Goal: Task Accomplishment & Management: Use online tool/utility

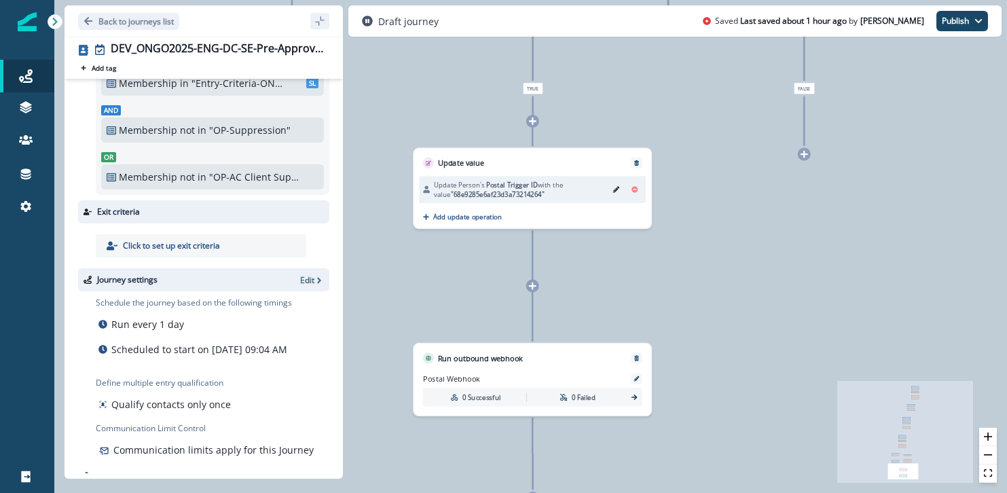
scroll to position [108, 0]
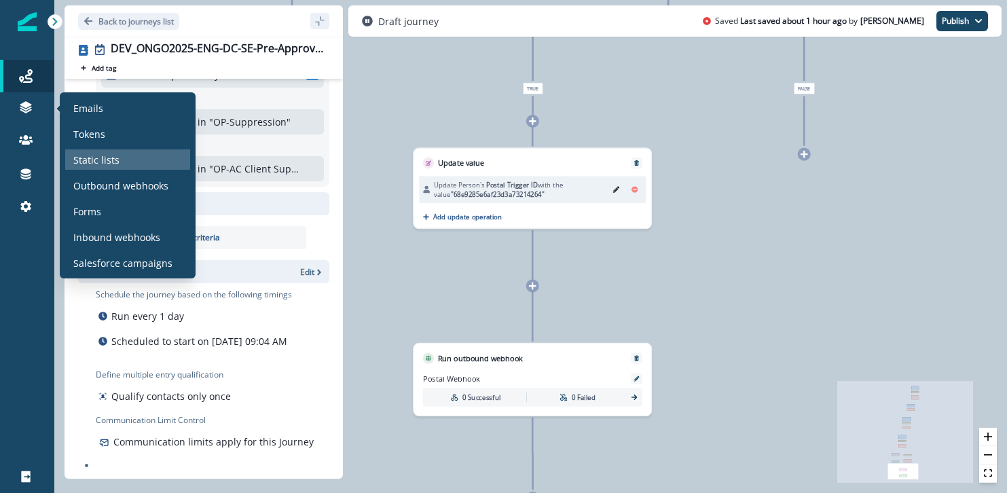
click at [133, 164] on div "Static lists" at bounding box center [127, 159] width 125 height 20
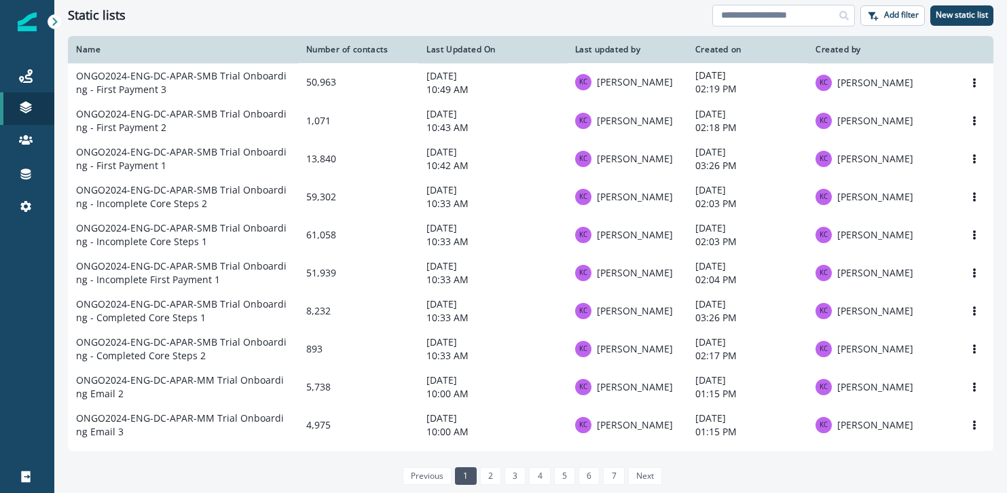
click at [718, 16] on input at bounding box center [783, 16] width 143 height 22
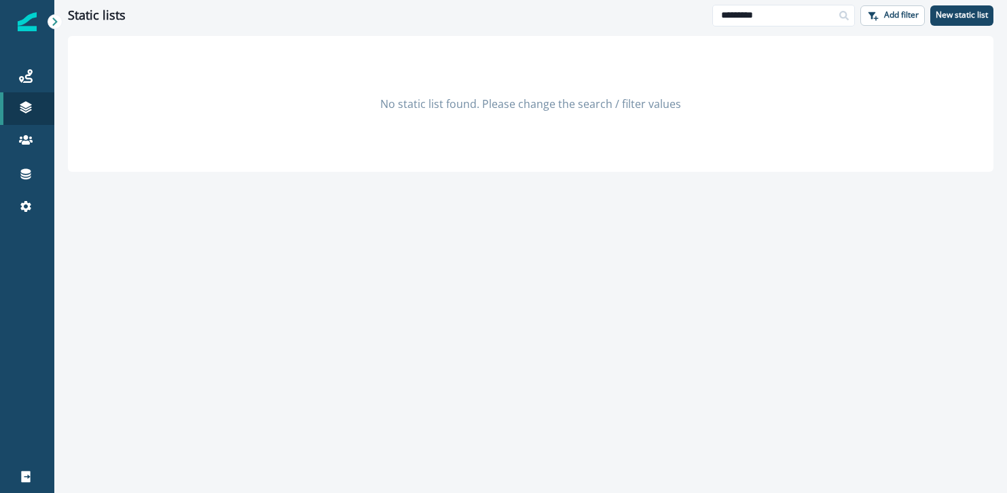
type input "*********"
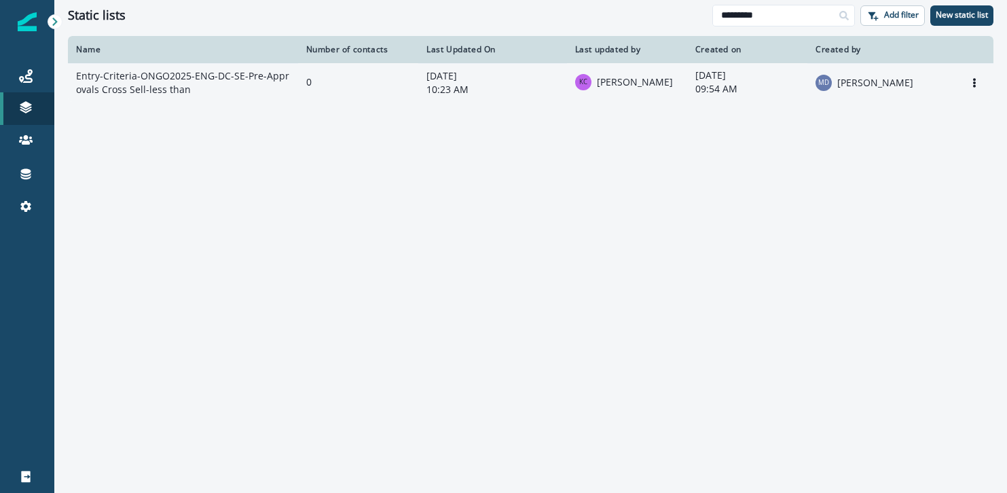
click at [178, 74] on td "Entry-Criteria-ONGO2025-ENG-DC-SE-Pre-Approvals Cross Sell-less than" at bounding box center [183, 82] width 230 height 39
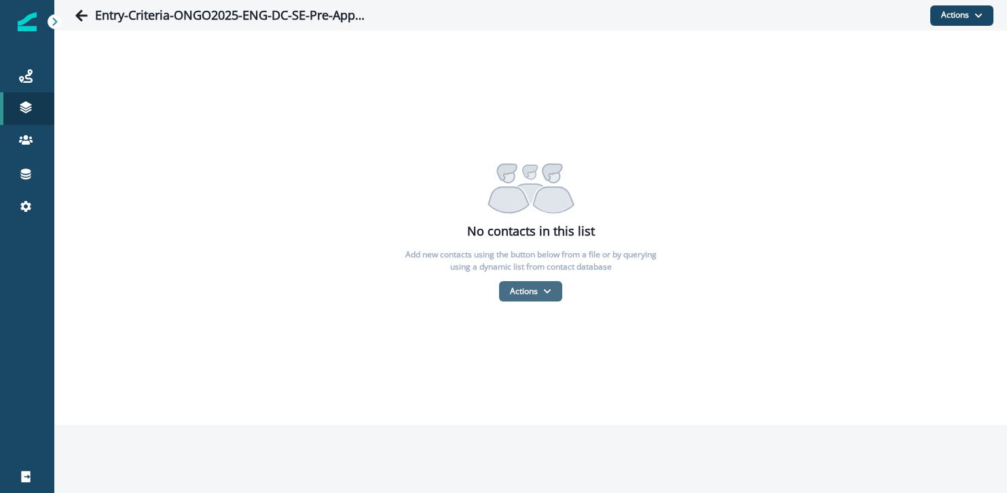
click at [536, 290] on button "Actions" at bounding box center [530, 291] width 63 height 20
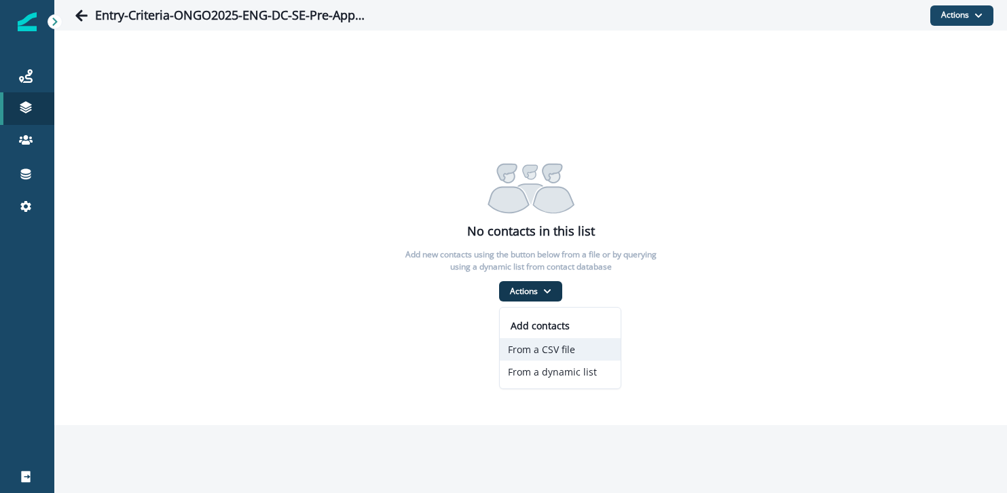
click at [547, 353] on button "From a CSV file" at bounding box center [560, 349] width 121 height 22
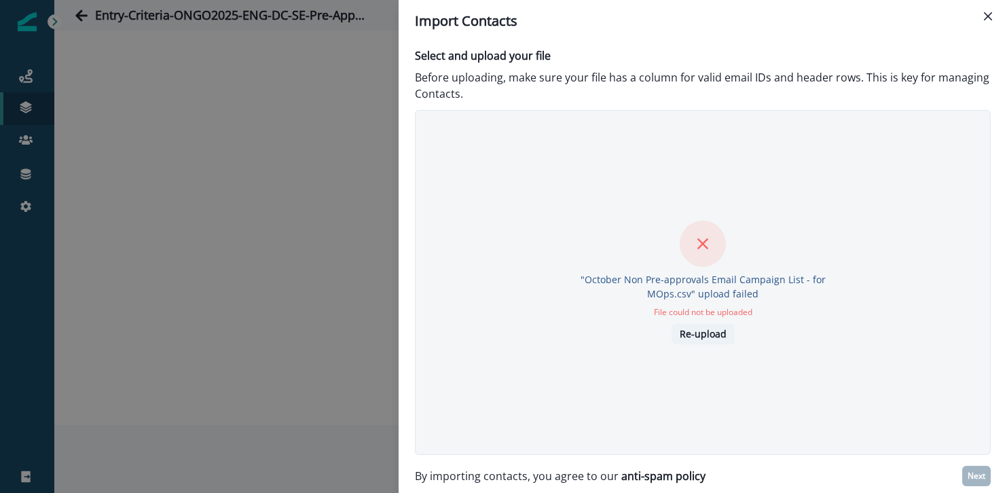
click at [716, 331] on p "Re-upload" at bounding box center [703, 335] width 47 height 12
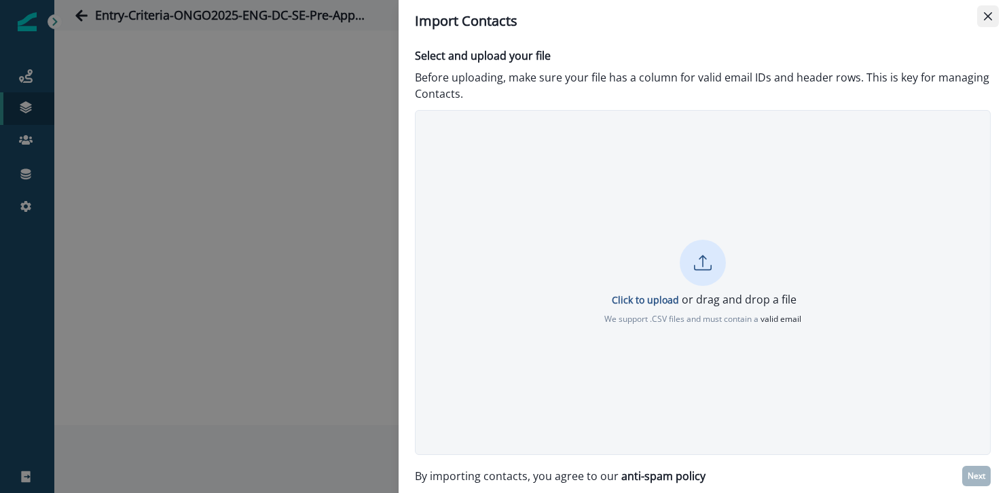
click at [718, 14] on icon "Close" at bounding box center [988, 16] width 8 height 8
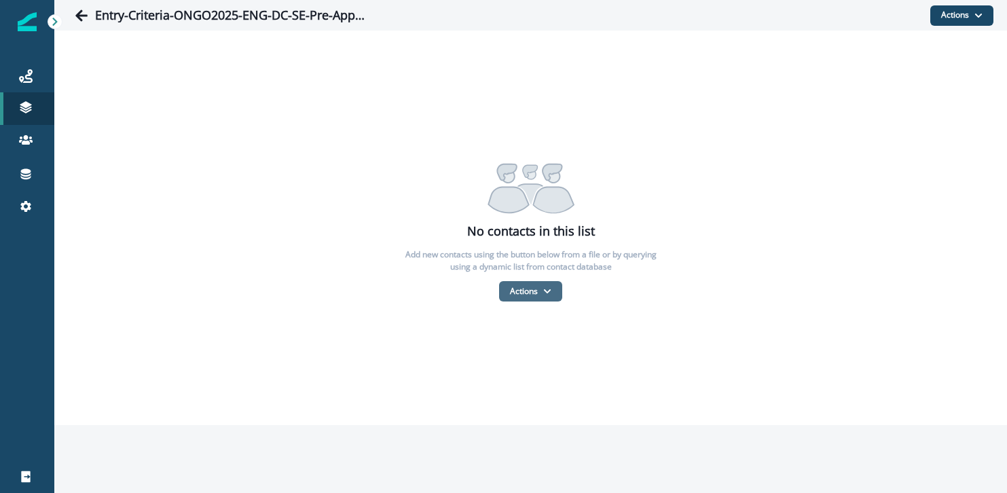
click at [519, 289] on button "Actions" at bounding box center [530, 291] width 63 height 20
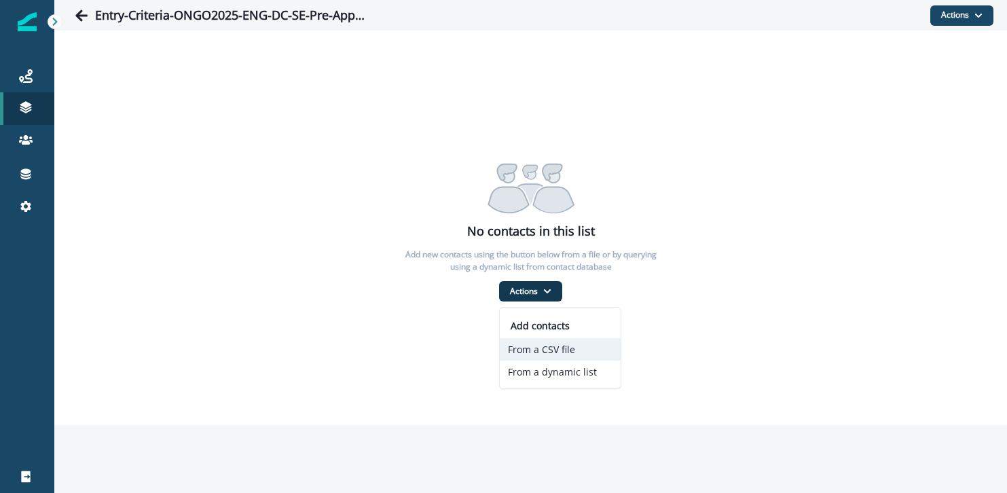
click at [564, 350] on button "From a CSV file" at bounding box center [560, 349] width 121 height 22
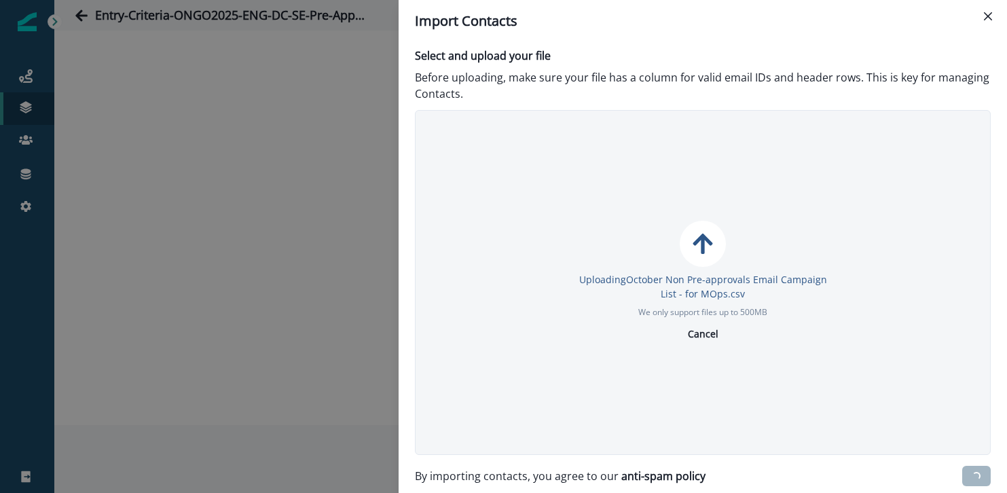
click at [619, 200] on div "Uploading October Non Pre-approvals Email Campaign List - for MOps.csv We only …" at bounding box center [703, 282] width 576 height 345
click at [701, 334] on p "Cancel" at bounding box center [703, 335] width 31 height 12
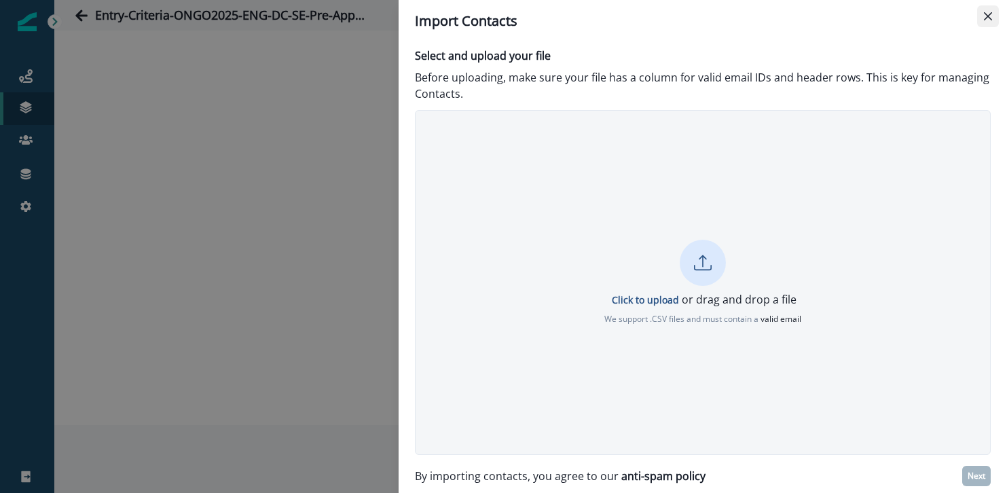
click at [987, 13] on icon "Close" at bounding box center [988, 16] width 8 height 8
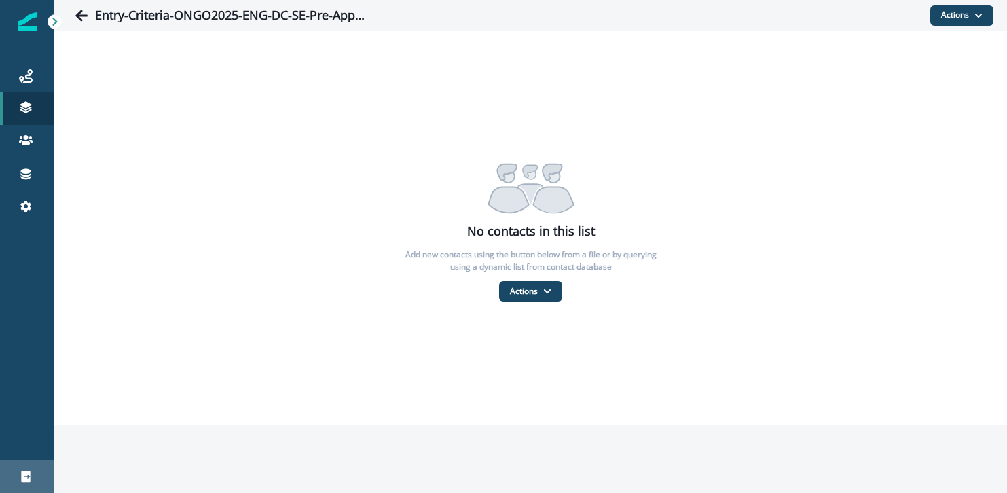
click at [18, 482] on div "Logout" at bounding box center [26, 477] width 43 height 16
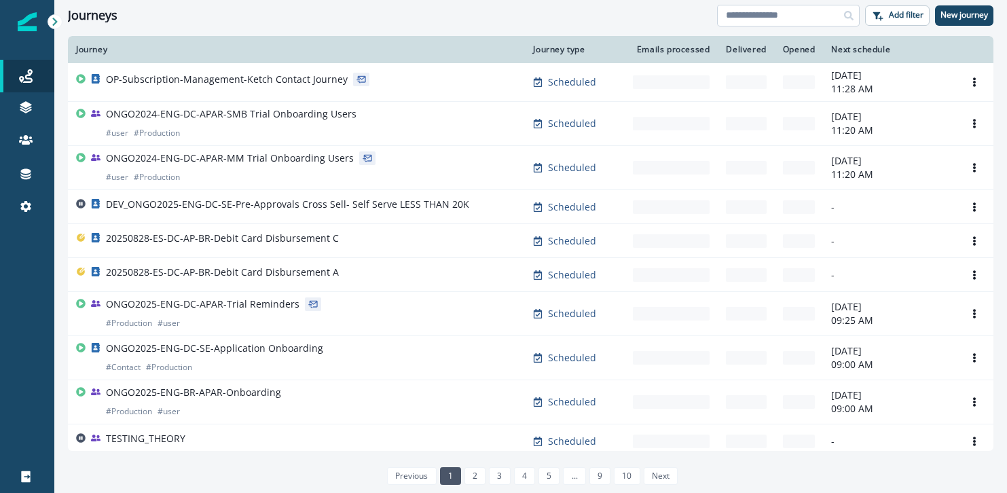
click at [773, 20] on input at bounding box center [788, 16] width 143 height 22
type input "*********"
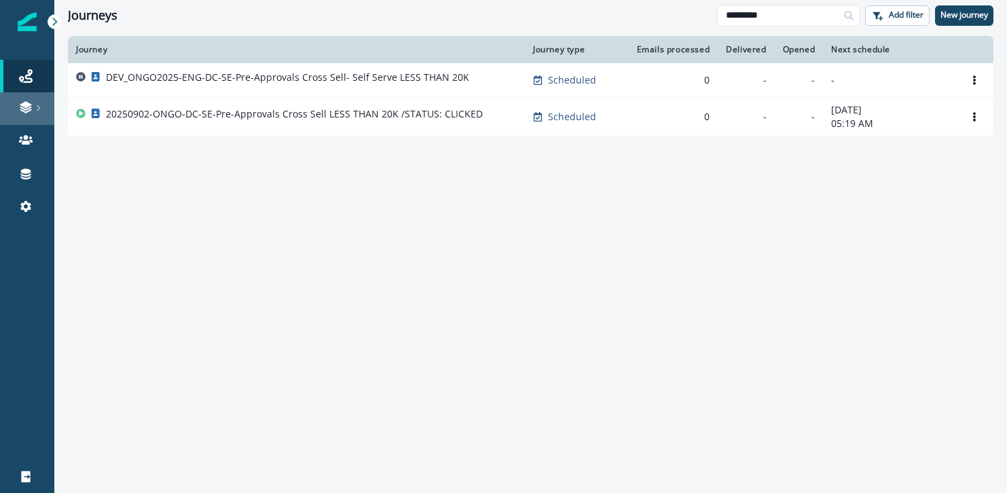
click at [22, 102] on icon at bounding box center [26, 108] width 14 height 14
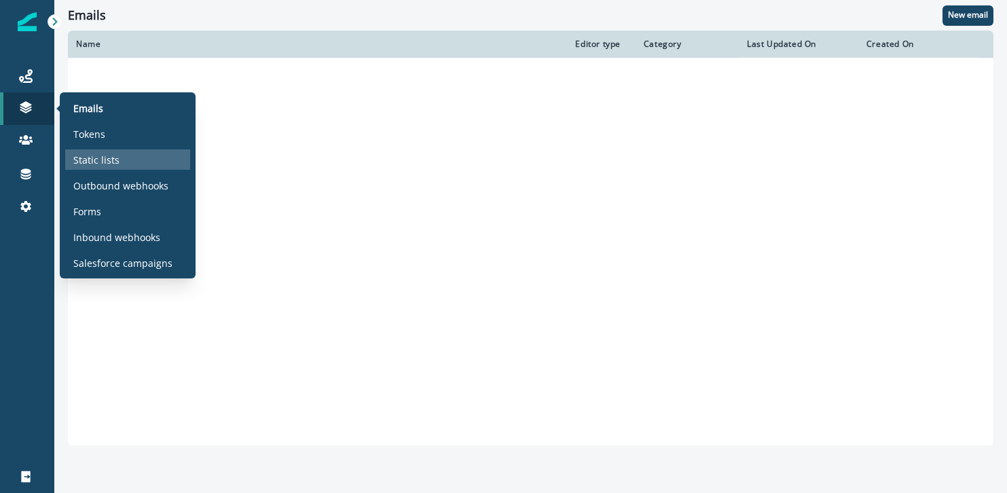
click at [88, 153] on p "Static lists" at bounding box center [96, 160] width 46 height 14
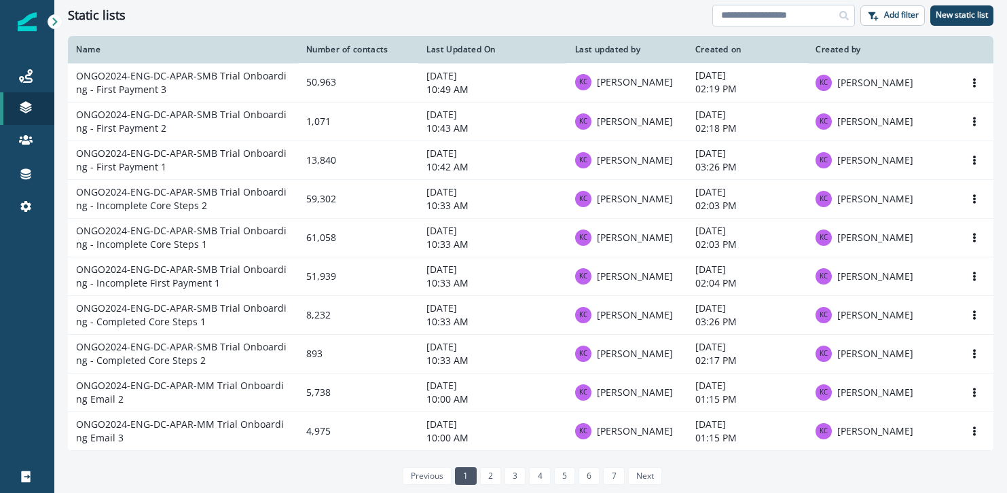
click at [782, 16] on input at bounding box center [783, 16] width 143 height 22
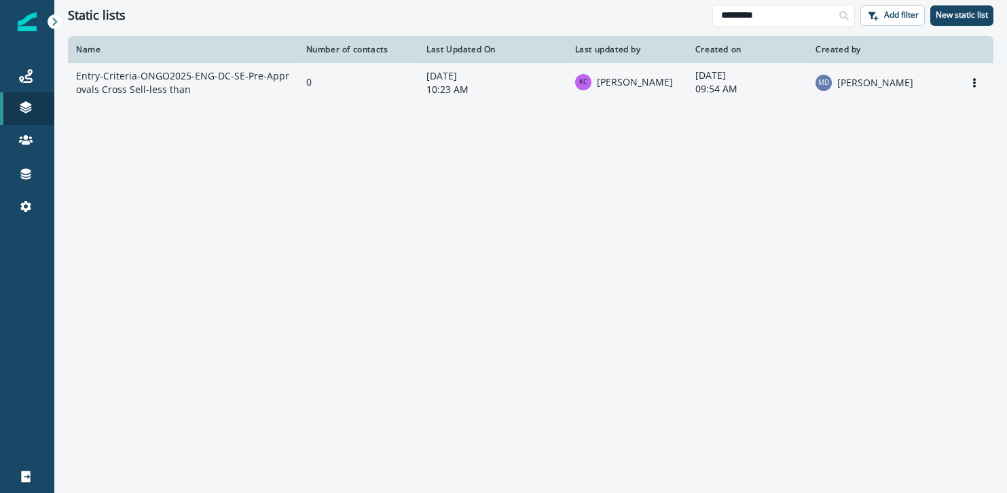
type input "*********"
click at [241, 86] on td "Entry-Criteria-ONGO2025-ENG-DC-SE-Pre-Approvals Cross Sell-less than" at bounding box center [183, 82] width 230 height 39
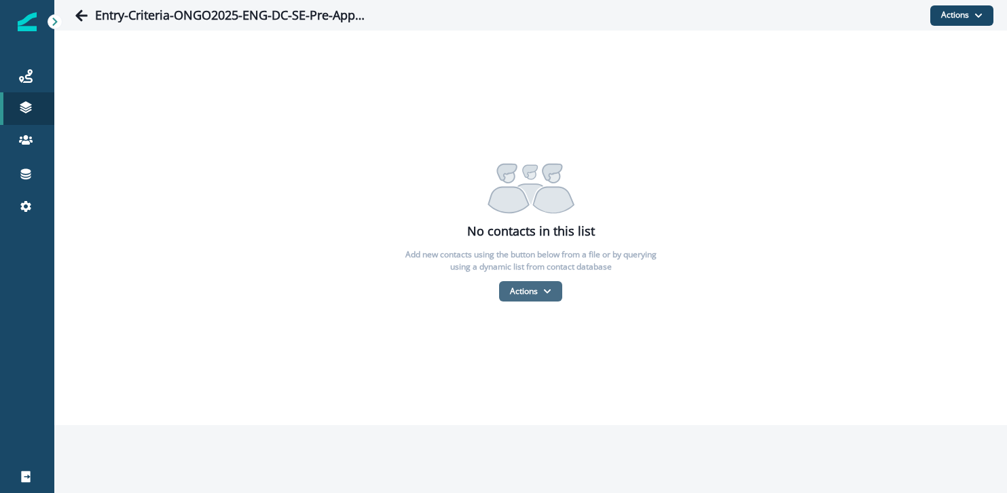
click at [517, 298] on button "Actions" at bounding box center [530, 291] width 63 height 20
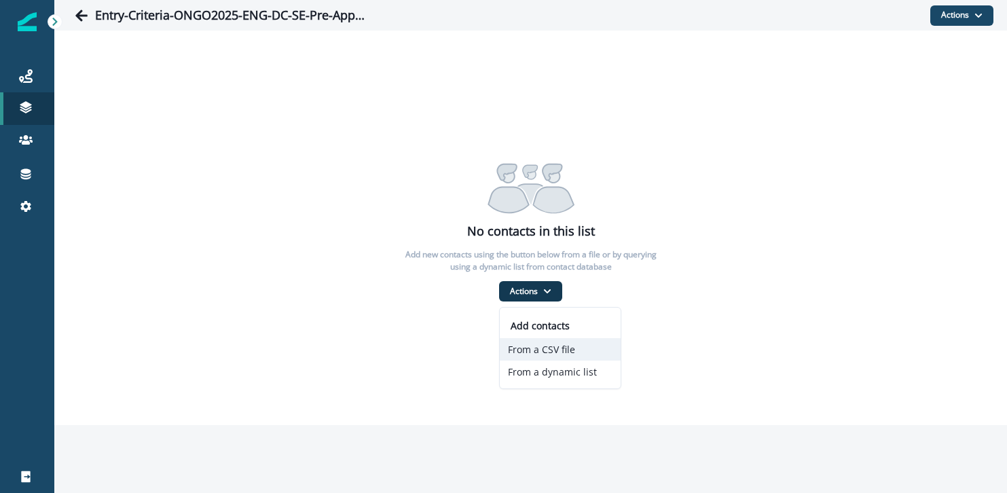
click at [551, 348] on button "From a CSV file" at bounding box center [560, 349] width 121 height 22
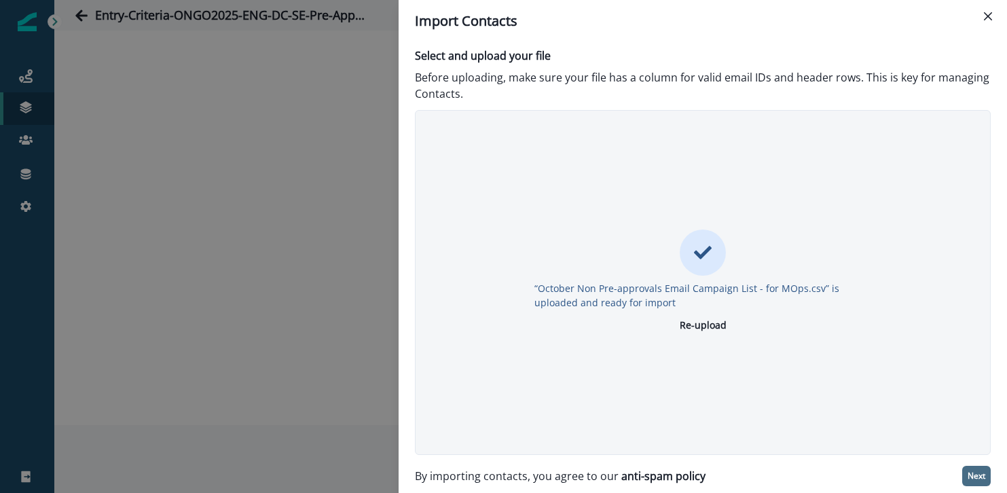
click at [972, 475] on p "Next" at bounding box center [977, 476] width 18 height 10
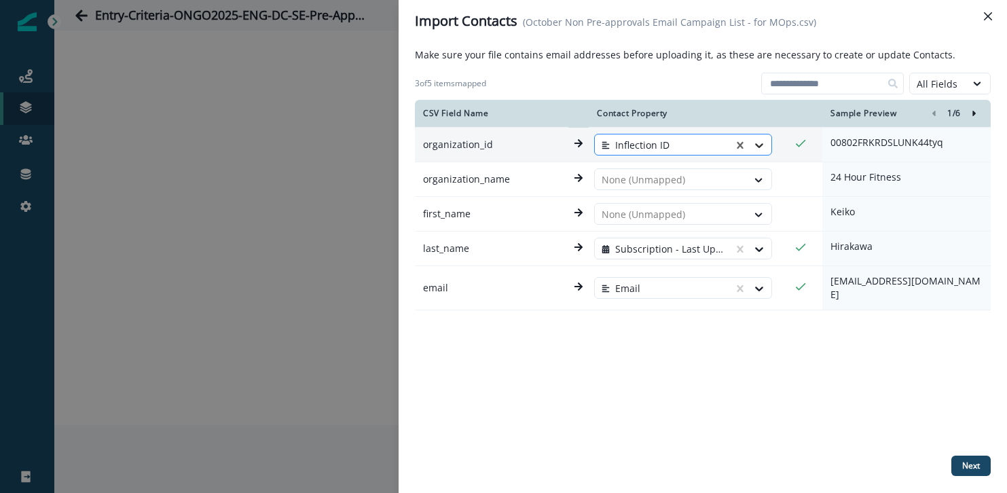
click at [765, 147] on icon at bounding box center [759, 146] width 14 height 14
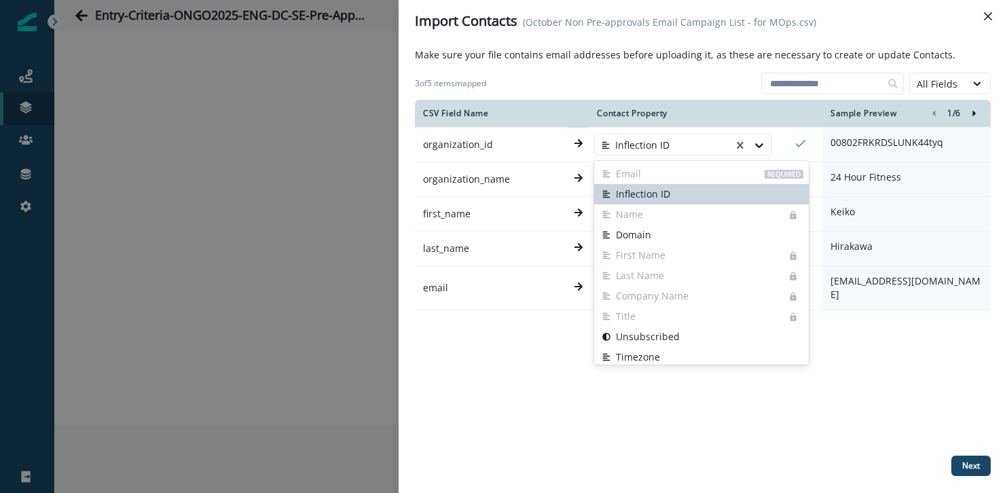
click at [861, 387] on div "CSV Field Name Contact Property Sample Preview 1 / 6 organization_id Inflection…" at bounding box center [703, 275] width 576 height 350
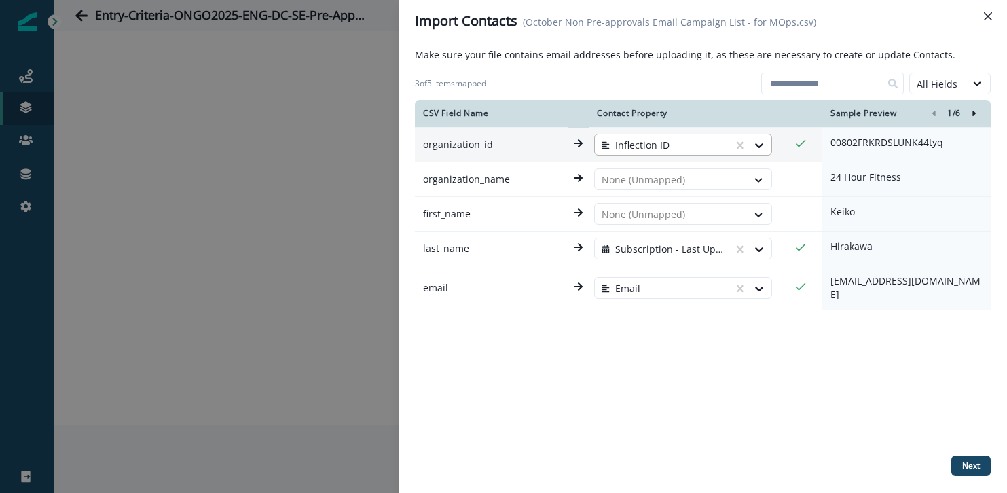
click at [650, 136] on div "Inflection ID" at bounding box center [664, 145] width 139 height 22
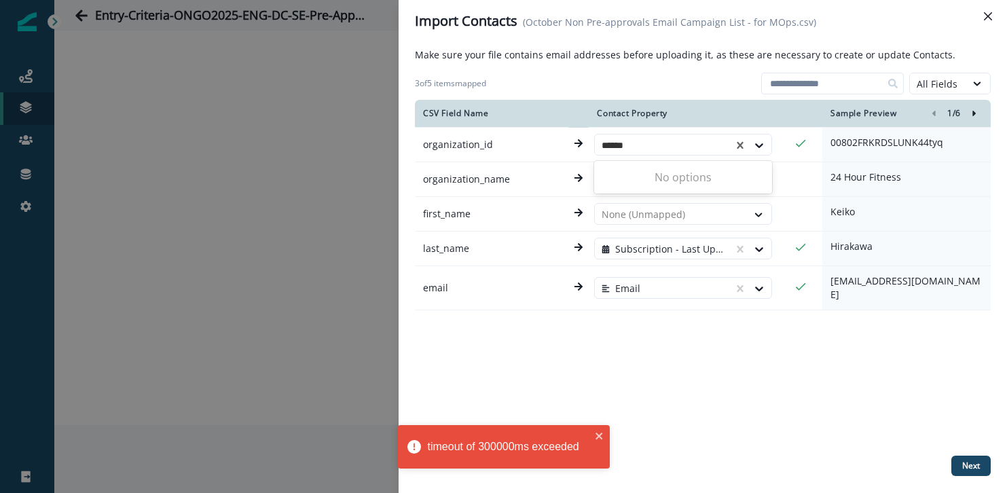
type input "******"
click at [518, 369] on div "CSV Field Name Contact Property Sample Preview 1 / 6 organization_id Inflection…" at bounding box center [703, 275] width 576 height 350
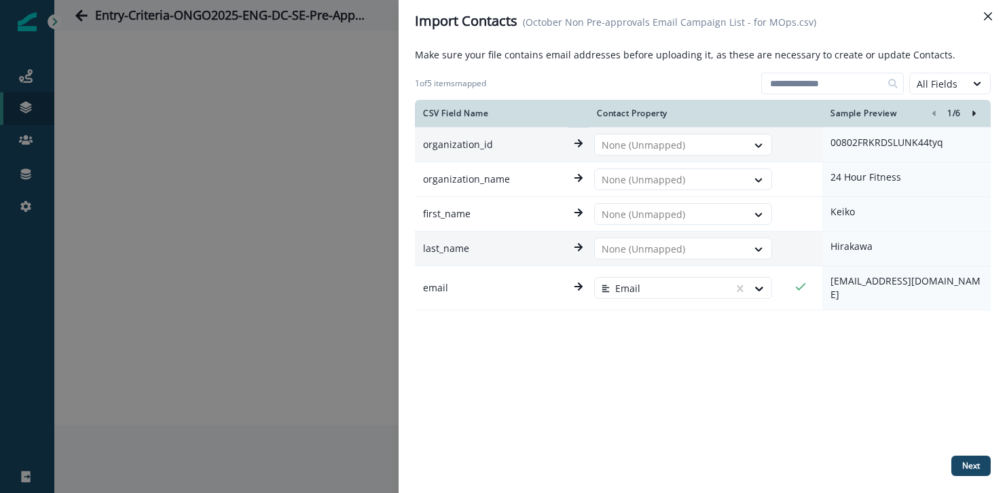
click at [760, 380] on div "CSV Field Name Contact Property Sample Preview 1 / 6 organization_id None (Unma…" at bounding box center [703, 275] width 576 height 350
click at [970, 464] on p "Next" at bounding box center [971, 466] width 18 height 10
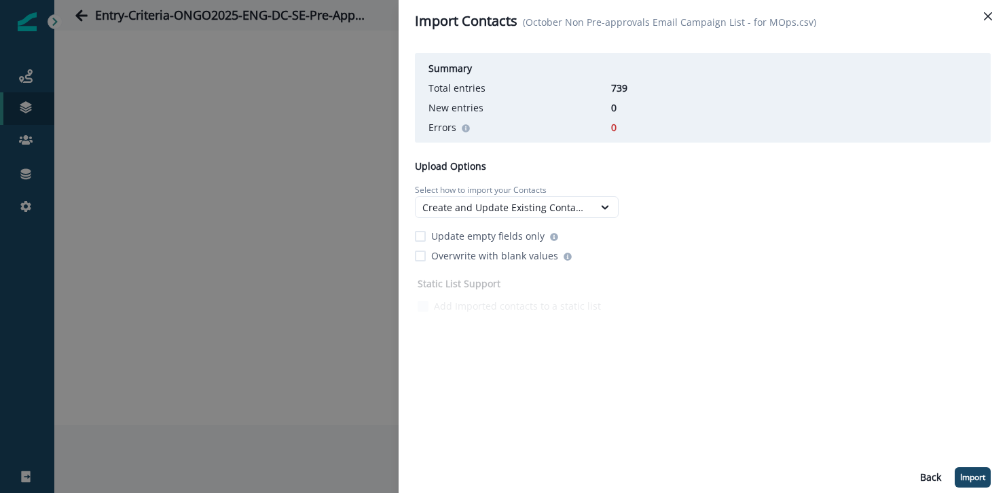
click at [706, 219] on div "Summary Total entries 739 New entries 0 Errors 0 Upload Options Select how to i…" at bounding box center [703, 182] width 576 height 268
click at [968, 473] on p "Import" at bounding box center [972, 478] width 25 height 10
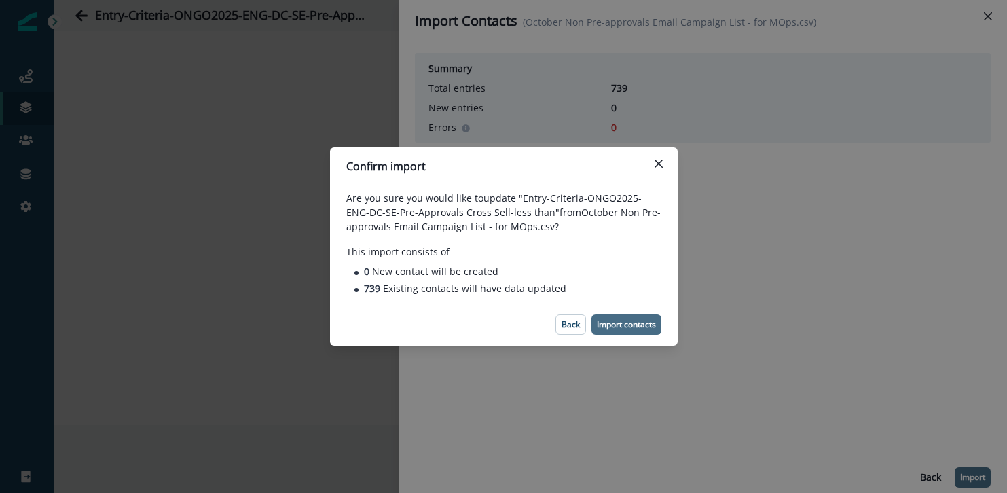
click at [607, 318] on button "Import contacts" at bounding box center [626, 324] width 70 height 20
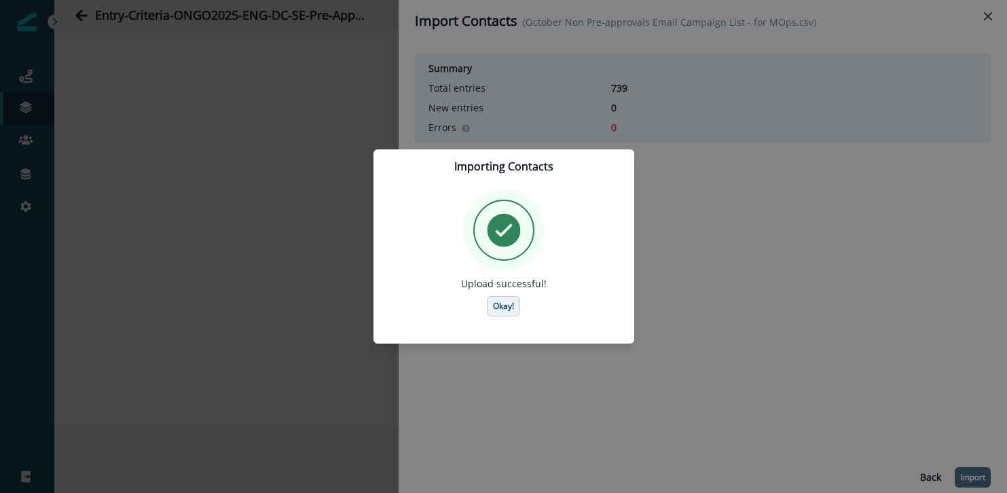
click at [501, 308] on p "Okay!" at bounding box center [503, 307] width 21 height 10
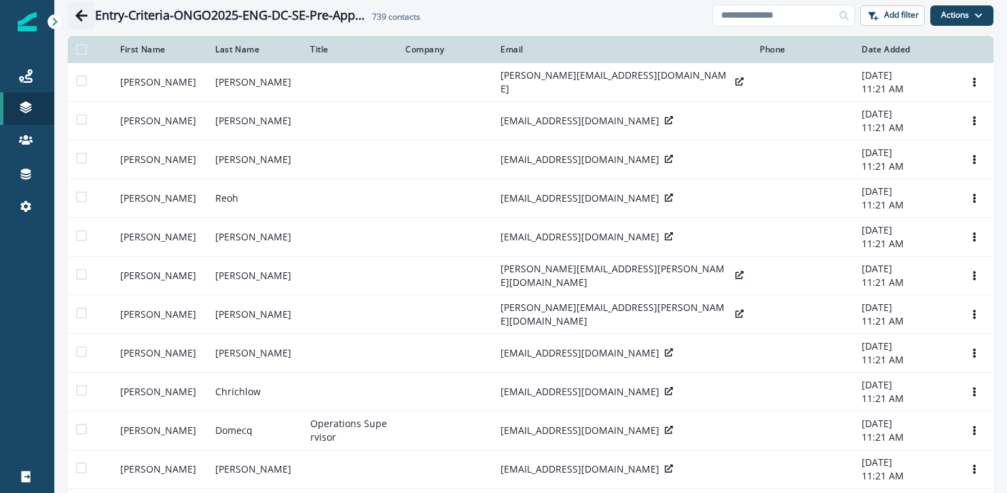
click at [81, 9] on icon "Go back" at bounding box center [82, 16] width 14 height 14
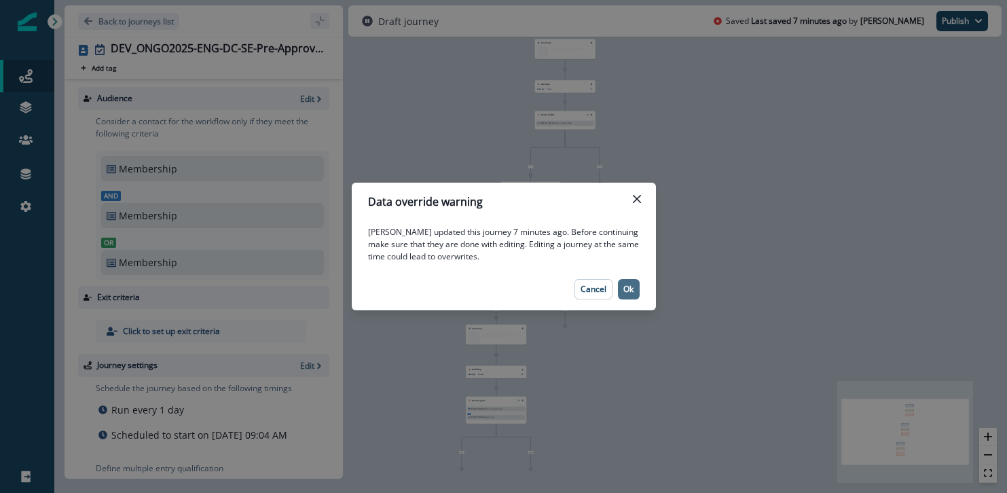
click at [627, 290] on p "Ok" at bounding box center [628, 290] width 10 height 10
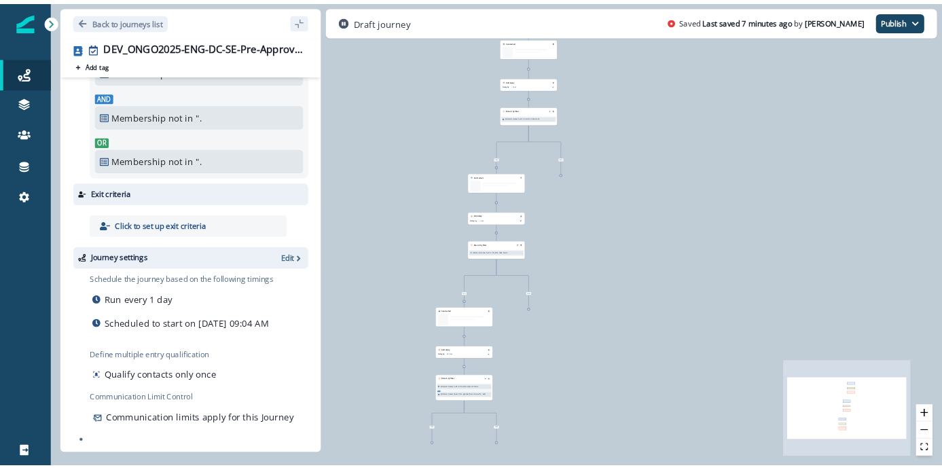
scroll to position [108, 0]
